Goal: Task Accomplishment & Management: Use online tool/utility

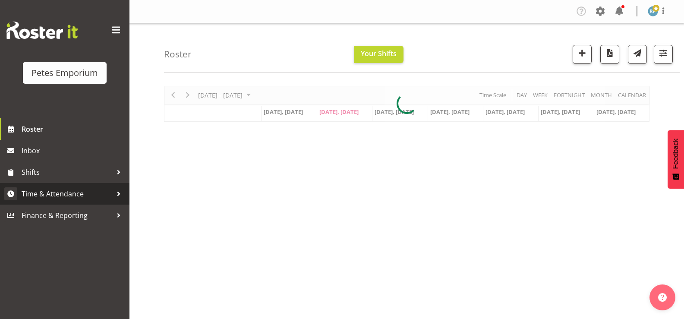
click at [76, 197] on span "Time & Attendance" at bounding box center [67, 193] width 91 height 13
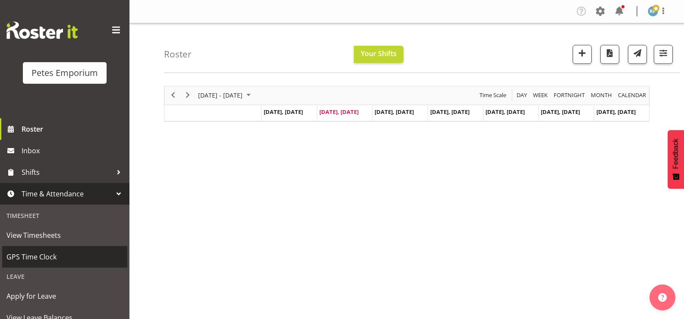
click at [59, 259] on span "GPS Time Clock" at bounding box center [64, 256] width 117 height 13
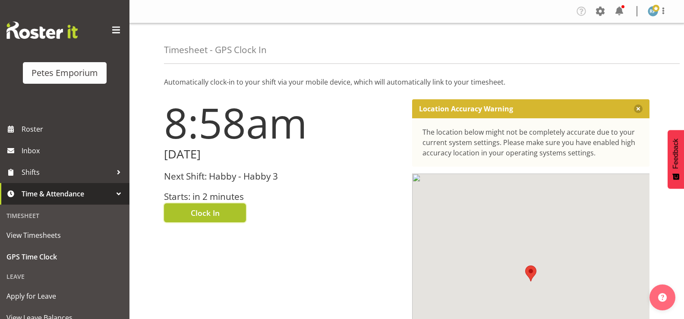
click at [211, 214] on span "Clock In" at bounding box center [205, 212] width 29 height 11
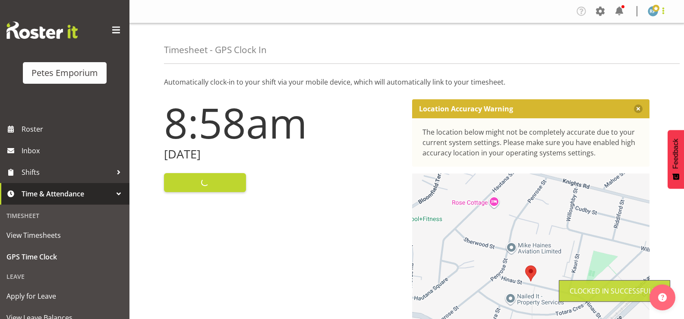
click at [667, 10] on span at bounding box center [663, 11] width 10 height 10
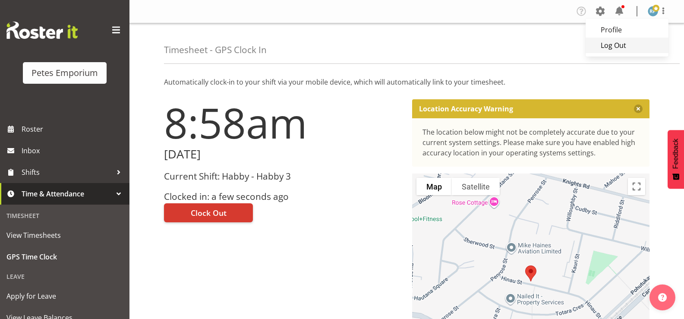
click at [624, 48] on link "Log Out" at bounding box center [627, 46] width 83 height 16
